Goal: Navigation & Orientation: Understand site structure

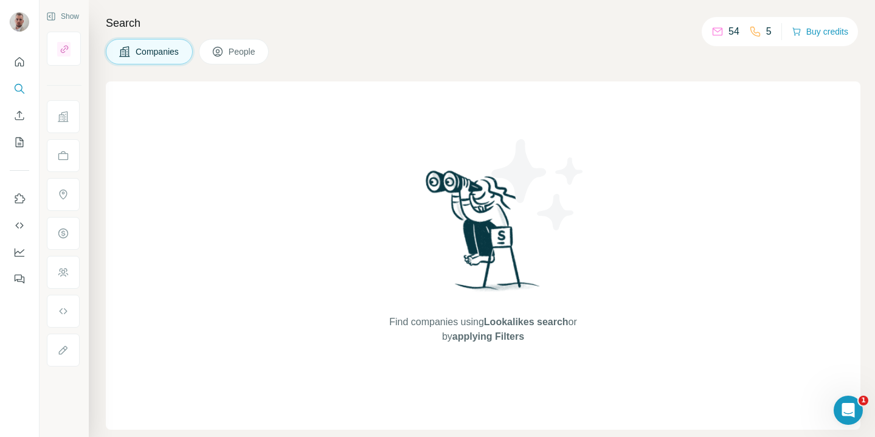
click at [260, 0] on div "Search Companies People Find companies using Lookalikes search or by applying F…" at bounding box center [482, 218] width 786 height 437
click at [13, 153] on div at bounding box center [19, 167] width 39 height 246
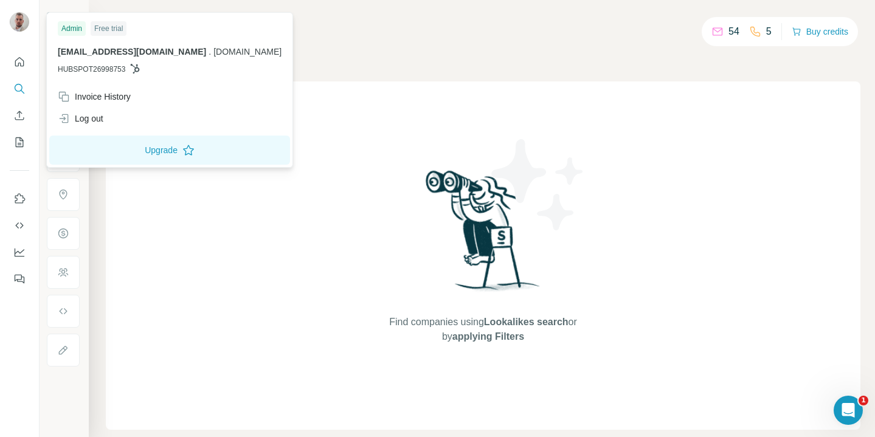
click at [16, 21] on img at bounding box center [19, 21] width 19 height 19
click at [94, 55] on span "[EMAIL_ADDRESS][DOMAIN_NAME]" at bounding box center [132, 52] width 148 height 10
click at [17, 63] on icon "Quick start" at bounding box center [19, 62] width 12 height 12
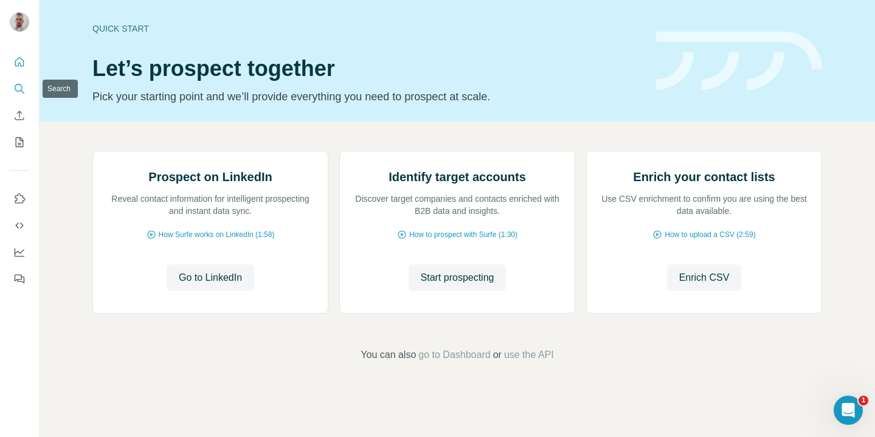
click at [19, 93] on icon "Search" at bounding box center [19, 89] width 12 height 12
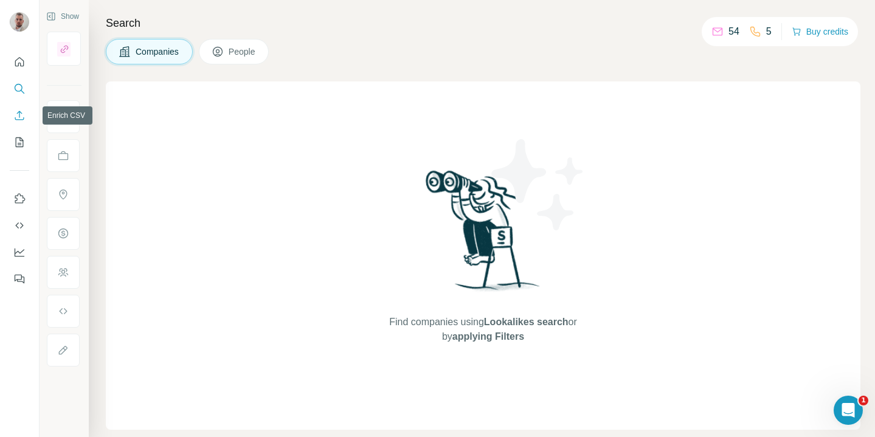
click at [19, 120] on icon "Enrich CSV" at bounding box center [19, 115] width 12 height 12
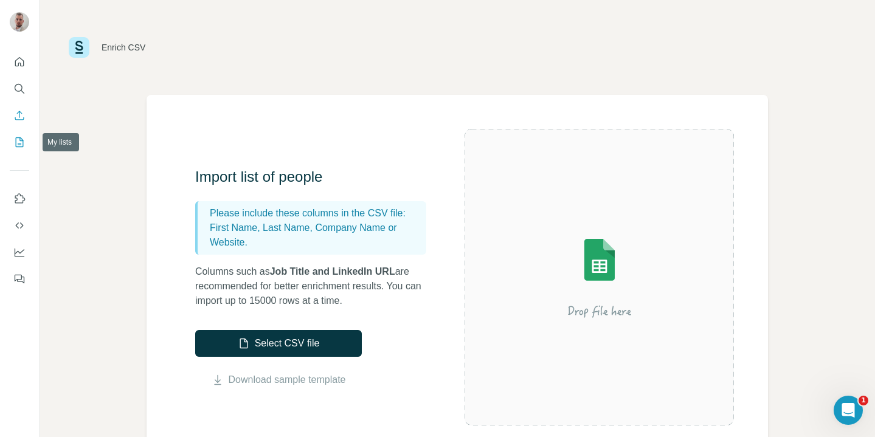
click at [14, 142] on icon "My lists" at bounding box center [19, 142] width 12 height 12
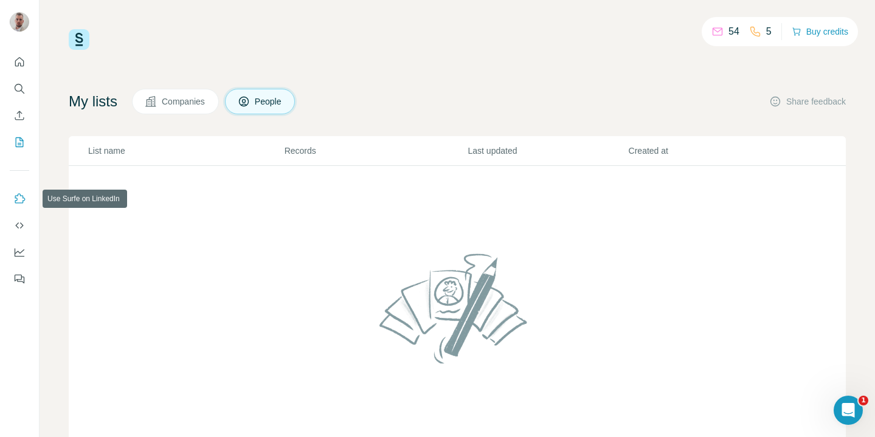
click at [16, 196] on icon "Use Surfe on LinkedIn" at bounding box center [19, 199] width 12 height 12
click at [13, 199] on icon "Use Surfe on LinkedIn" at bounding box center [19, 199] width 12 height 12
click at [71, 45] on img at bounding box center [79, 39] width 21 height 21
click at [181, 103] on span "Companies" at bounding box center [184, 101] width 44 height 12
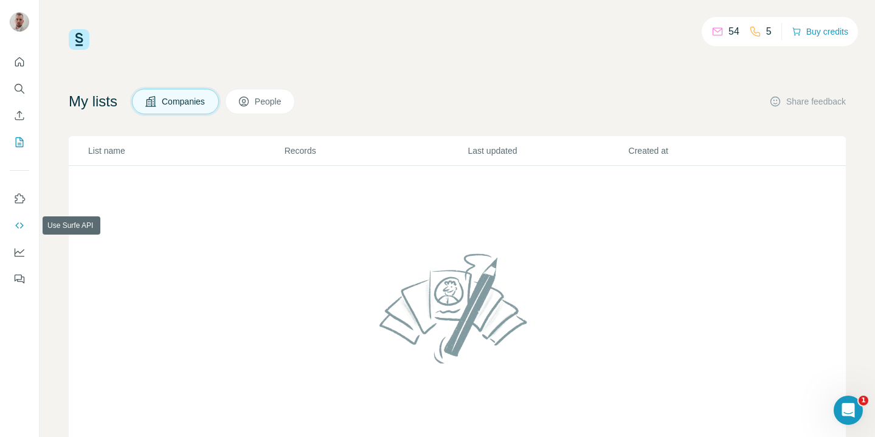
click at [15, 229] on icon "Use Surfe API" at bounding box center [19, 225] width 12 height 12
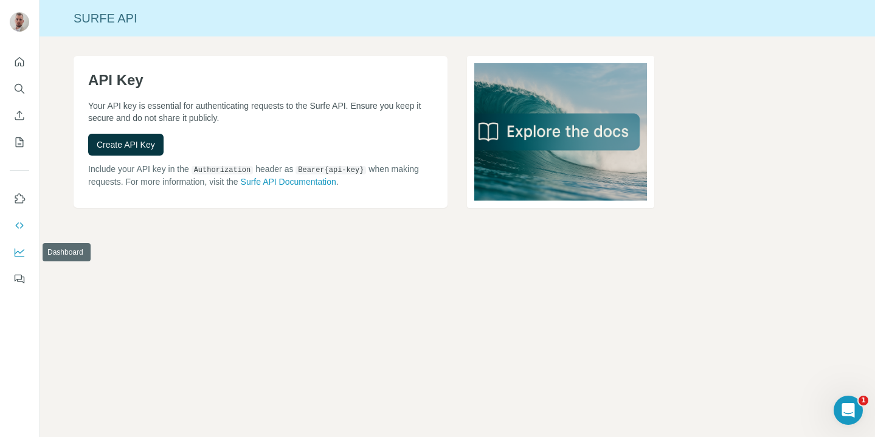
click at [15, 255] on icon "Dashboard" at bounding box center [20, 253] width 10 height 9
